Goal: Find specific page/section: Find specific page/section

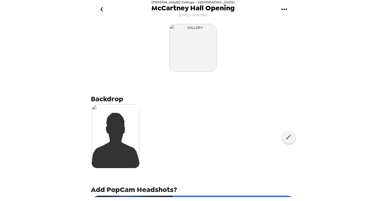
scroll to position [210, 0]
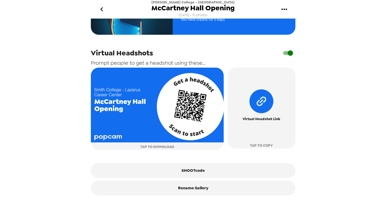
click at [59, 60] on div "[PERSON_NAME] College - [GEOGRAPHIC_DATA] [GEOGRAPHIC_DATA] Opening [DATE] • 10…" at bounding box center [193, 100] width 386 height 201
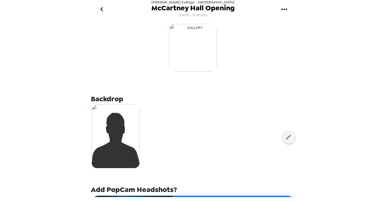
click at [185, 57] on img "button" at bounding box center [193, 48] width 48 height 48
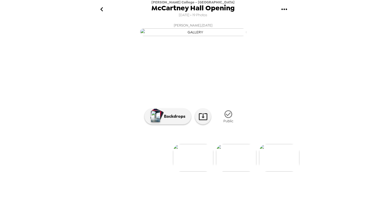
scroll to position [28, 0]
click at [102, 9] on icon "go back" at bounding box center [102, 9] width 9 height 9
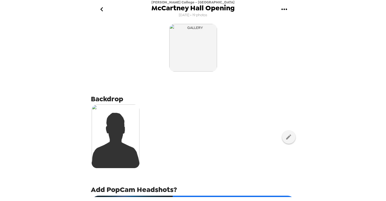
click at [101, 8] on icon "go back" at bounding box center [102, 9] width 9 height 9
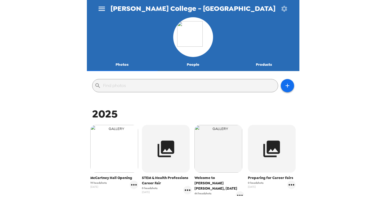
click at [115, 156] on img "button" at bounding box center [114, 149] width 48 height 48
